Goal: Find specific page/section: Find specific page/section

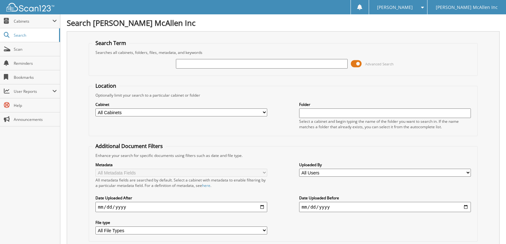
drag, startPoint x: 183, startPoint y: 65, endPoint x: 191, endPoint y: 63, distance: 8.3
click at [183, 65] on input "text" at bounding box center [262, 64] width 172 height 10
type input "768697"
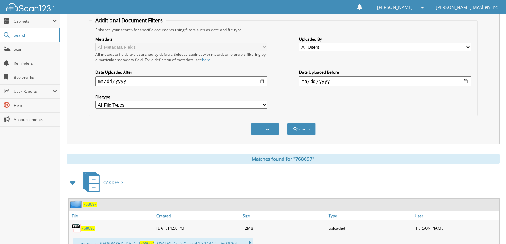
scroll to position [168, 0]
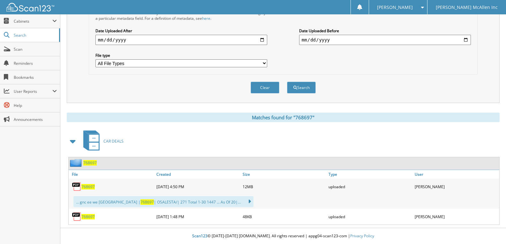
click at [86, 187] on span "768697" at bounding box center [87, 186] width 13 height 5
